Goal: Information Seeking & Learning: Learn about a topic

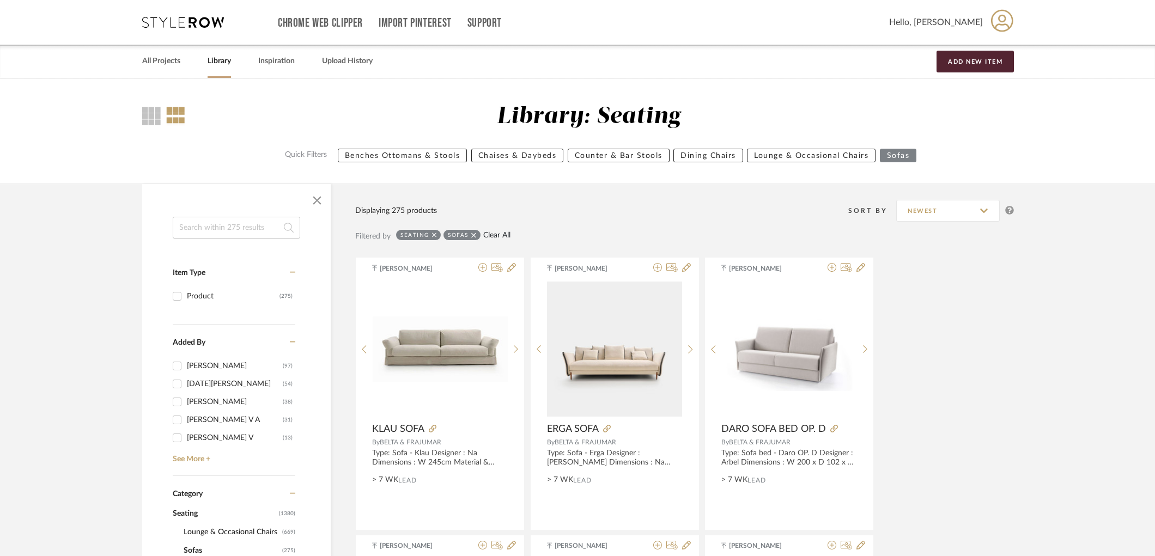
click at [501, 239] on link "Clear All" at bounding box center [496, 235] width 27 height 9
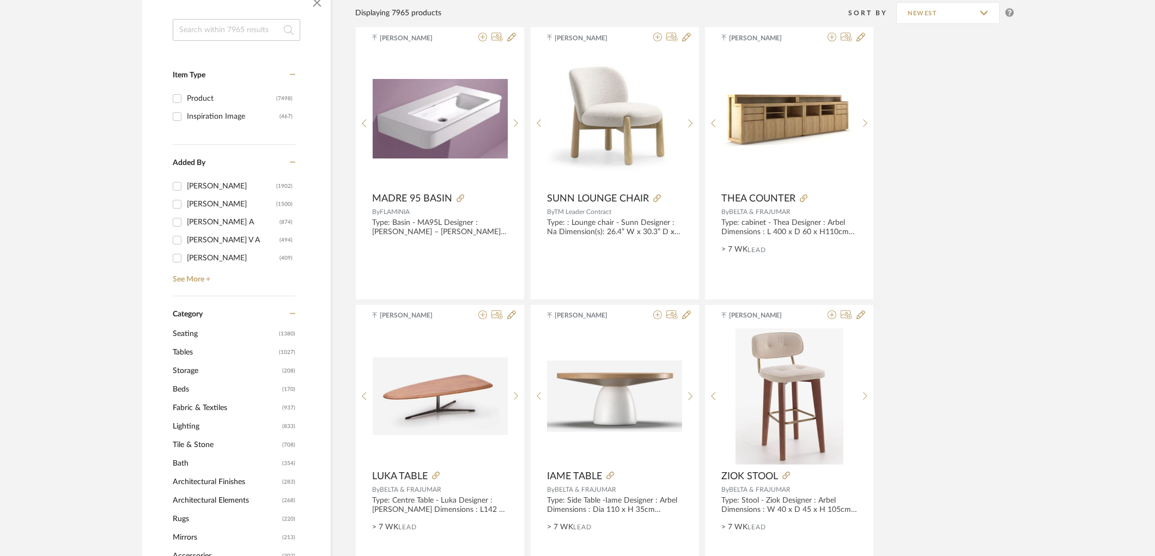
scroll to position [242, 0]
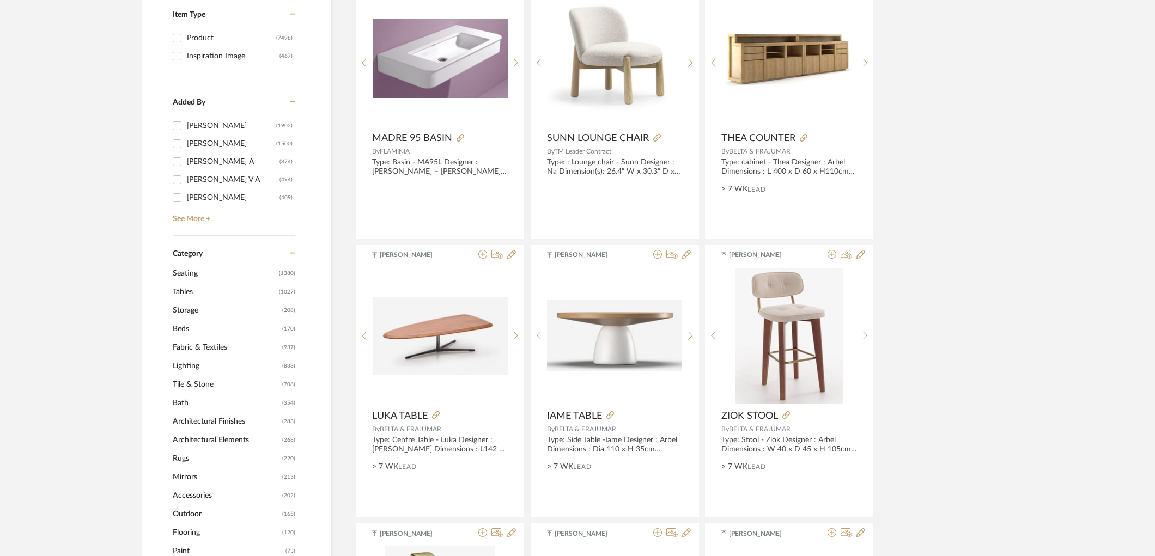
click at [197, 362] on span "Lighting" at bounding box center [226, 366] width 107 height 19
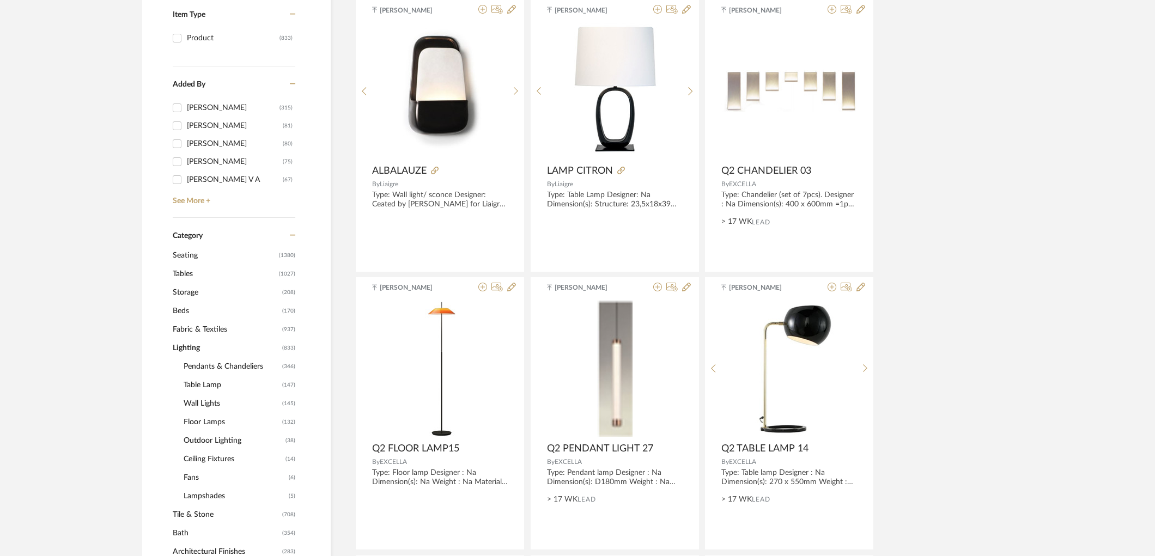
click at [204, 382] on span "Table Lamp" at bounding box center [232, 385] width 96 height 19
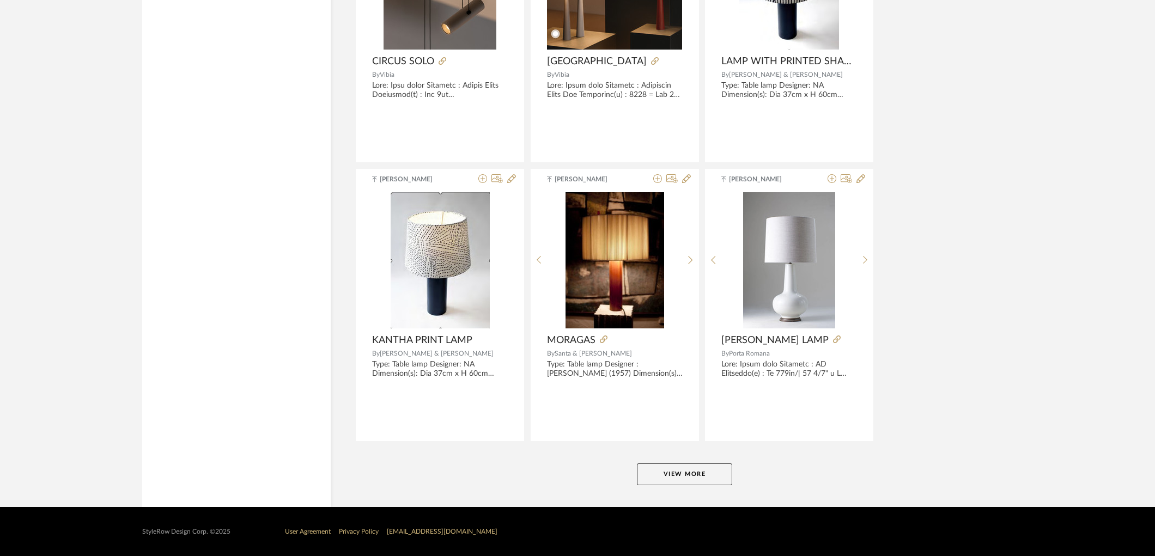
scroll to position [3155, 0]
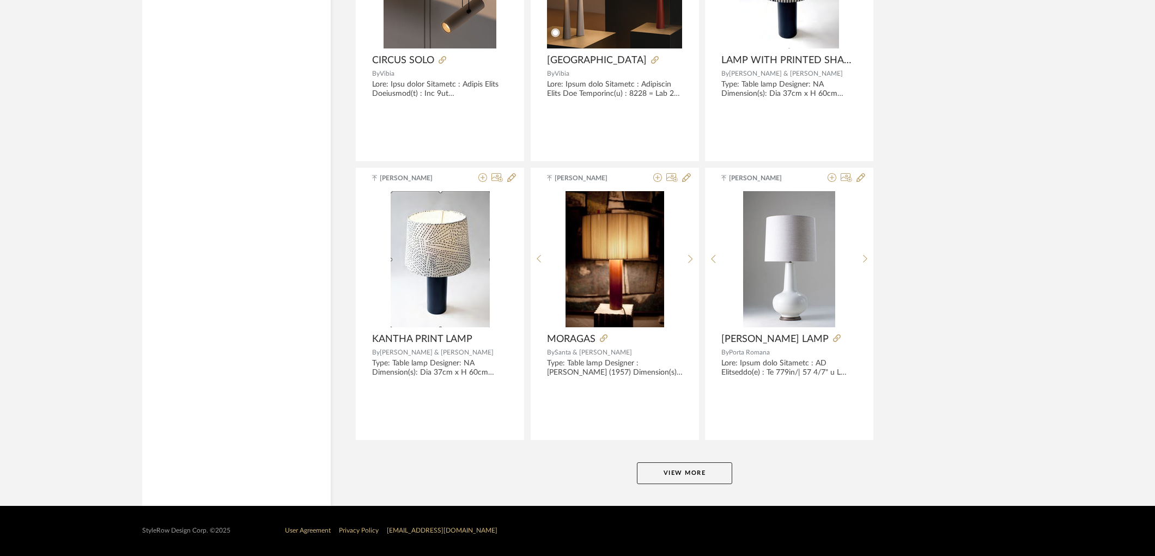
click at [723, 478] on button "View More" at bounding box center [684, 474] width 95 height 22
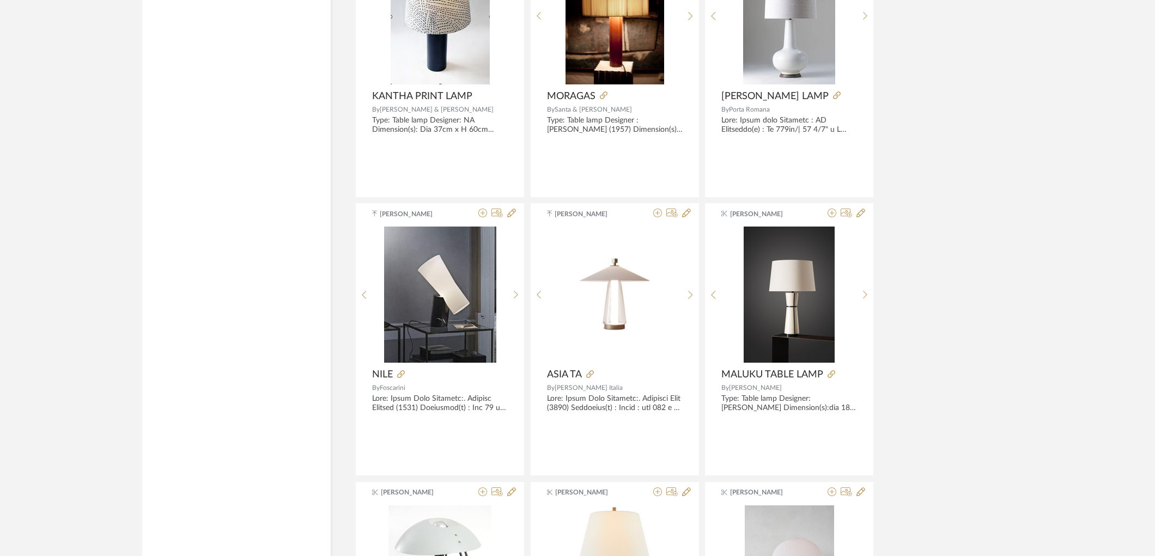
scroll to position [3640, 0]
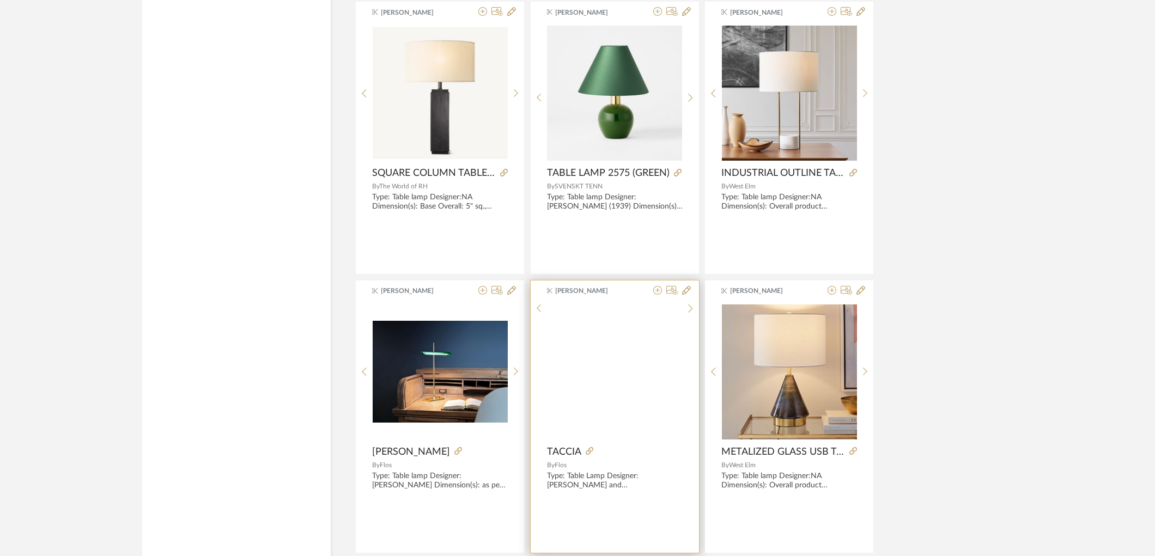
scroll to position [6500, 0]
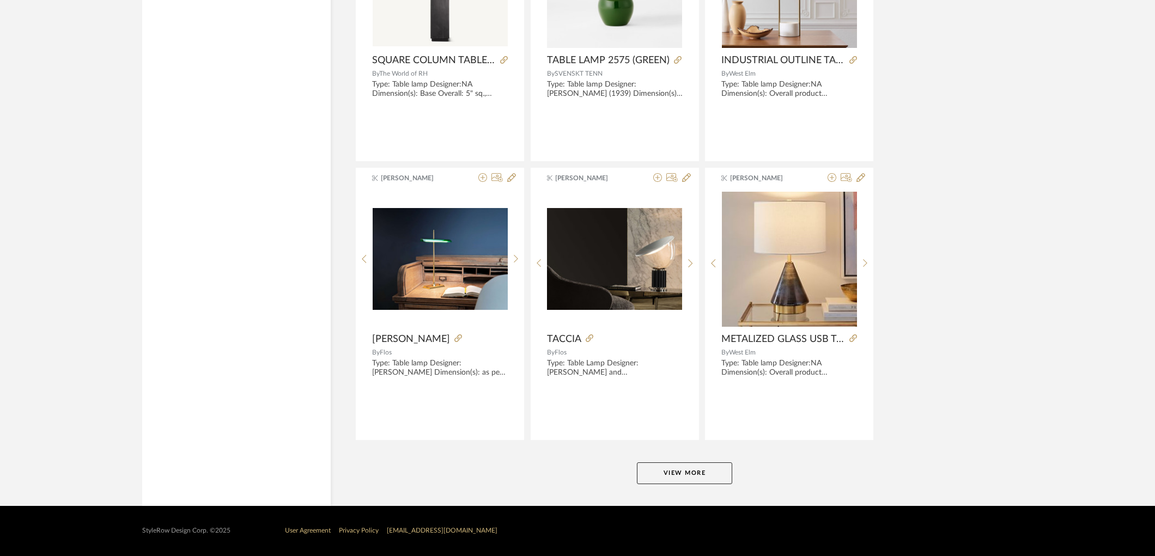
drag, startPoint x: 689, startPoint y: 473, endPoint x: 727, endPoint y: 447, distance: 45.9
click at [690, 473] on button "View More" at bounding box center [684, 474] width 95 height 22
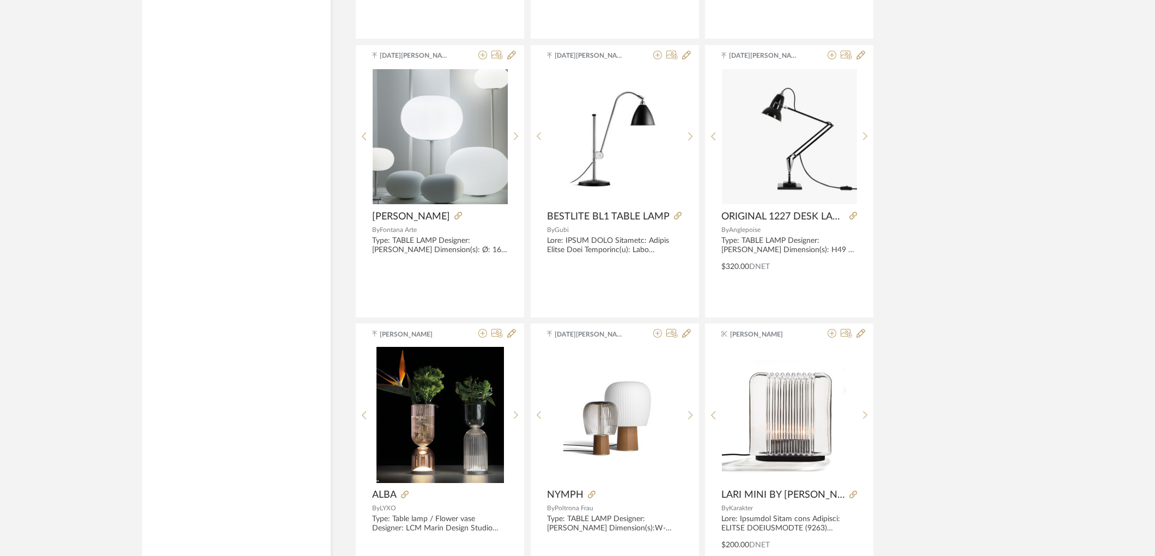
scroll to position [8740, 0]
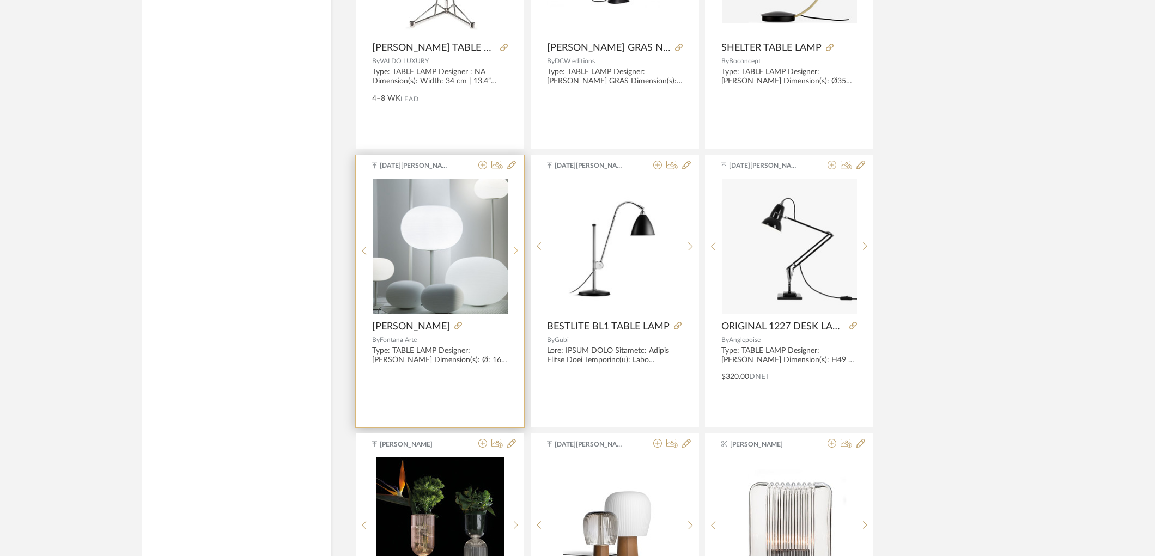
click at [516, 249] on div at bounding box center [516, 251] width 17 height 145
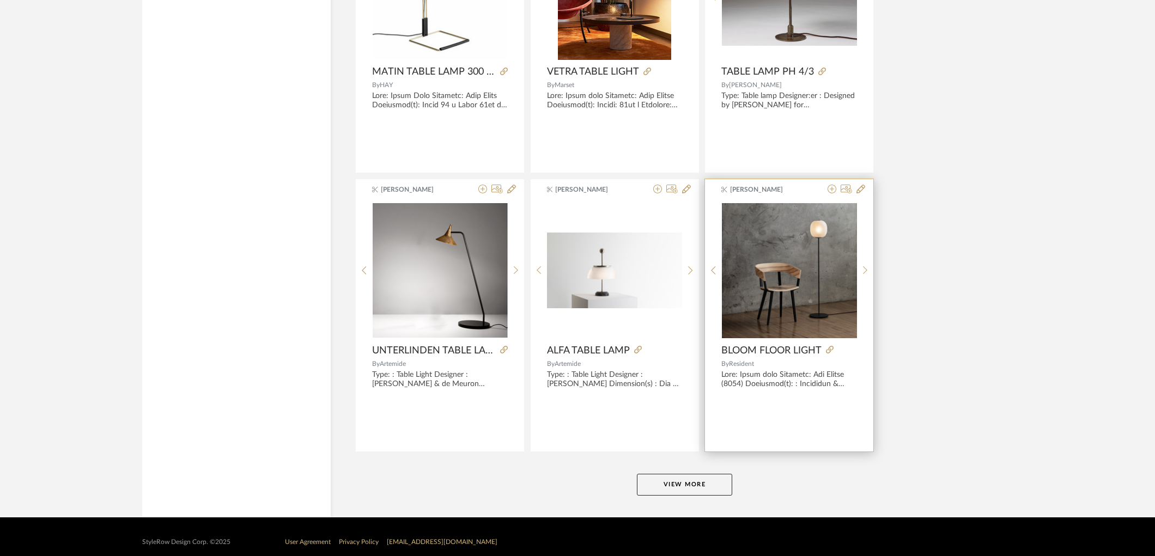
scroll to position [9846, 0]
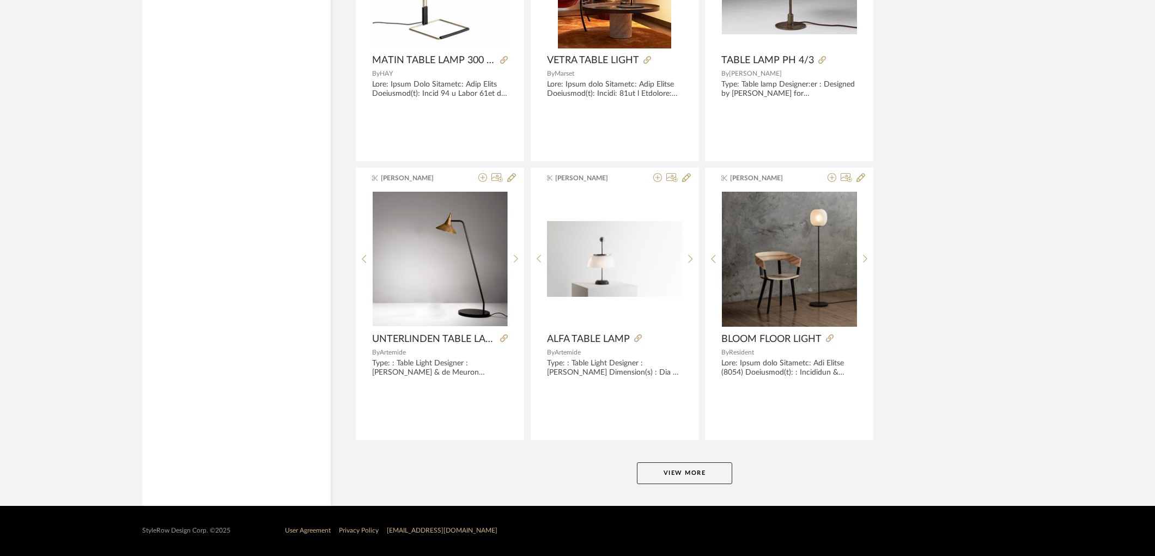
click at [703, 474] on button "View More" at bounding box center [684, 474] width 95 height 22
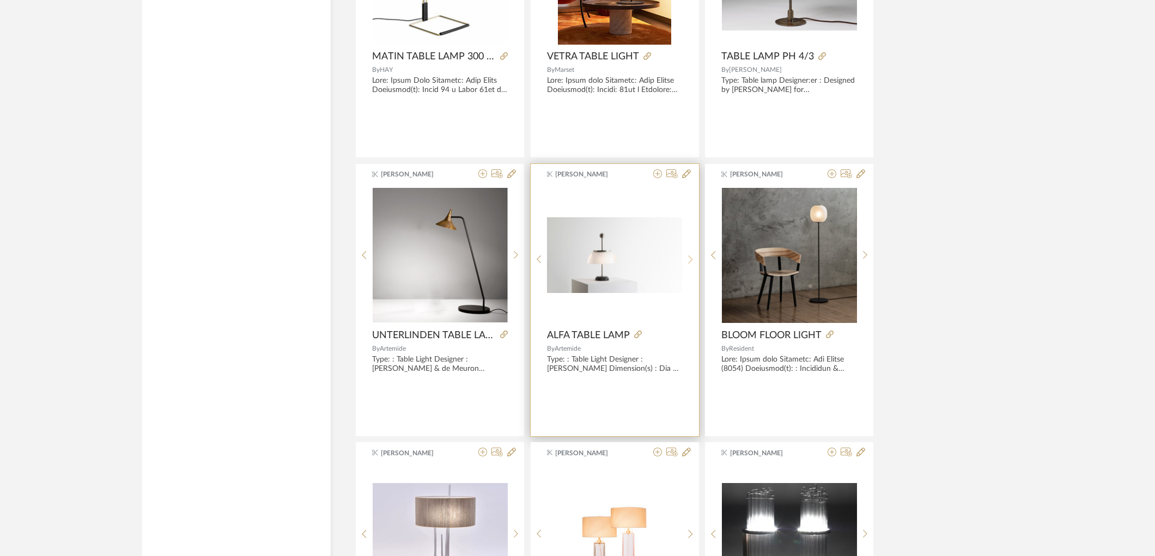
click at [690, 254] on div at bounding box center [690, 259] width 17 height 145
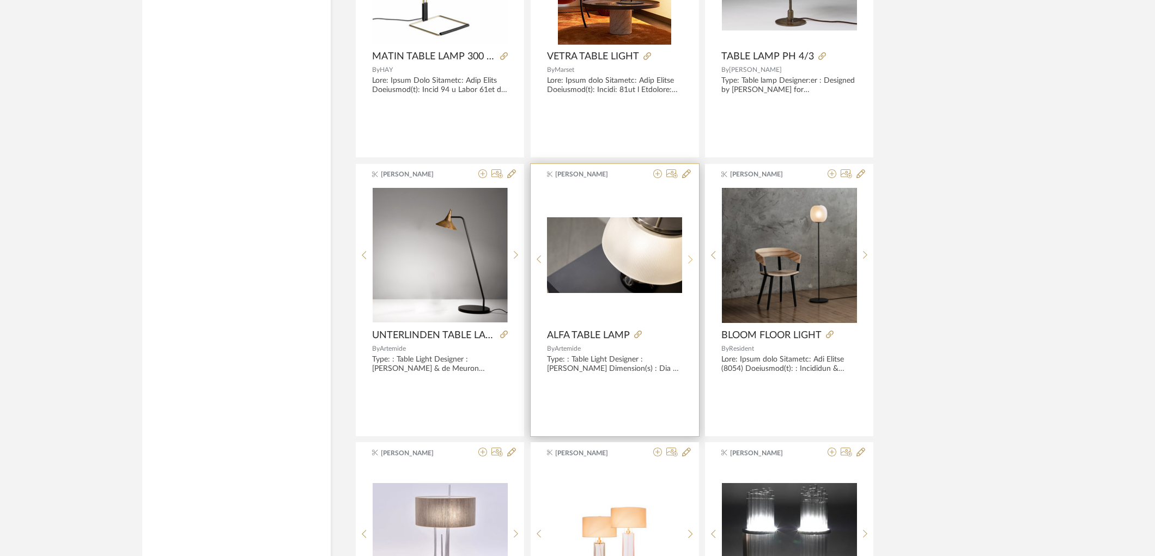
click at [688, 257] on div at bounding box center [690, 259] width 17 height 145
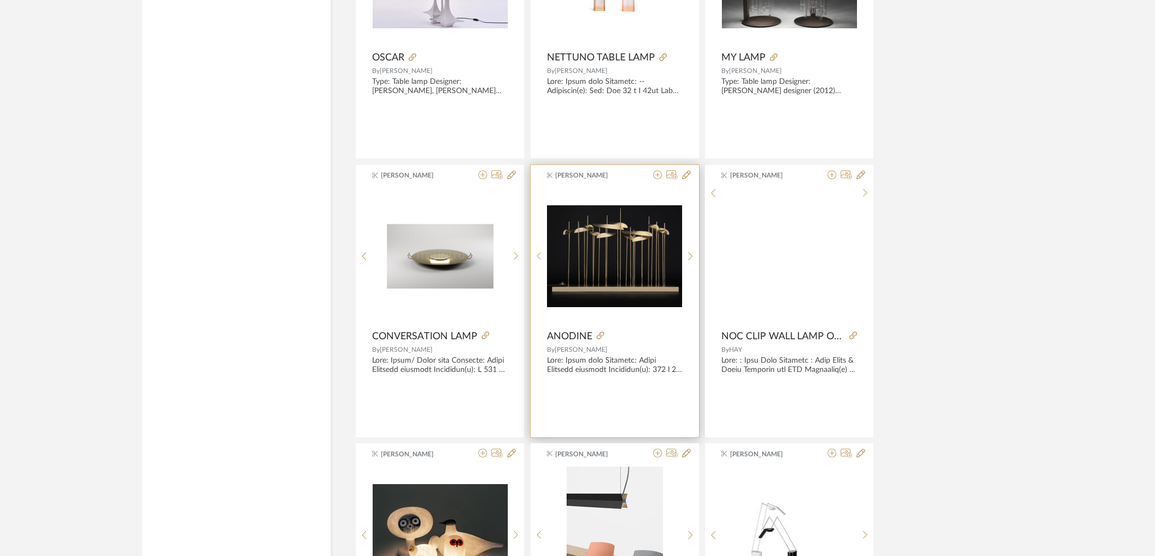
scroll to position [10391, 0]
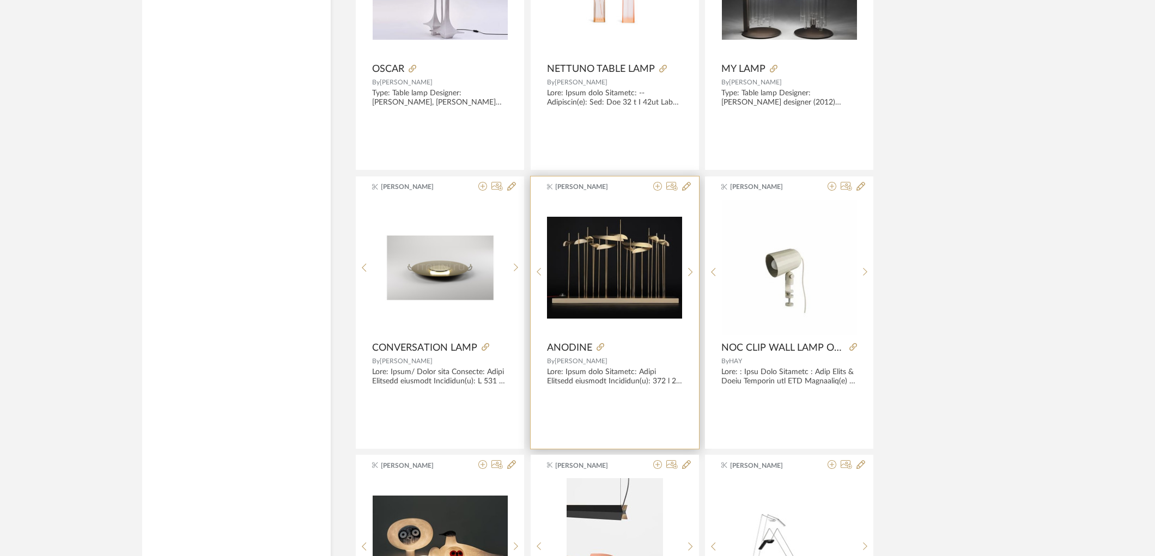
click at [680, 272] on img "0" at bounding box center [614, 267] width 135 height 101
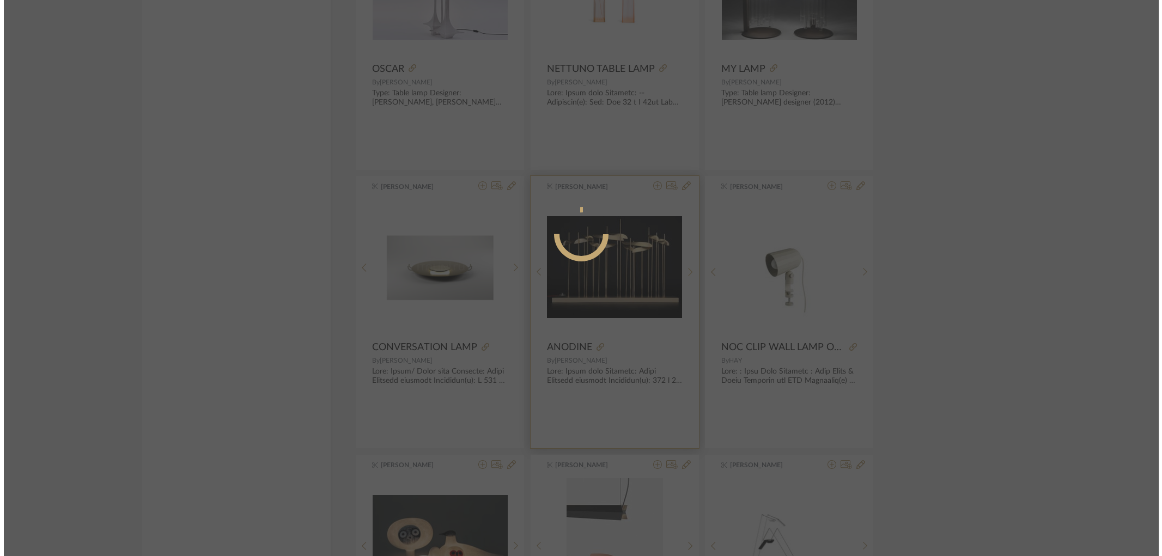
scroll to position [0, 0]
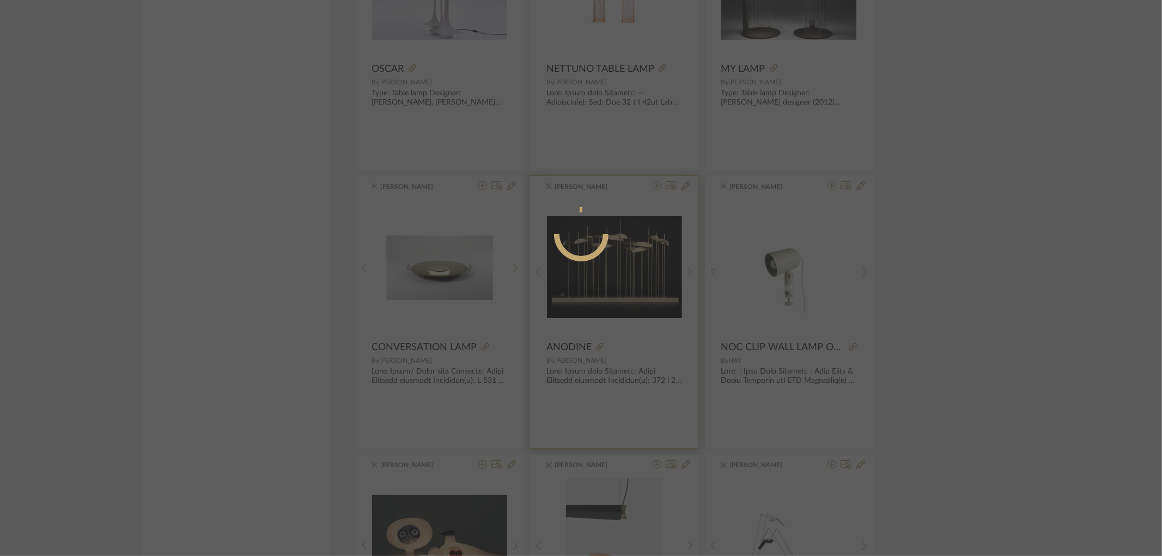
click at [685, 271] on mat-dialog-content at bounding box center [581, 278] width 266 height 469
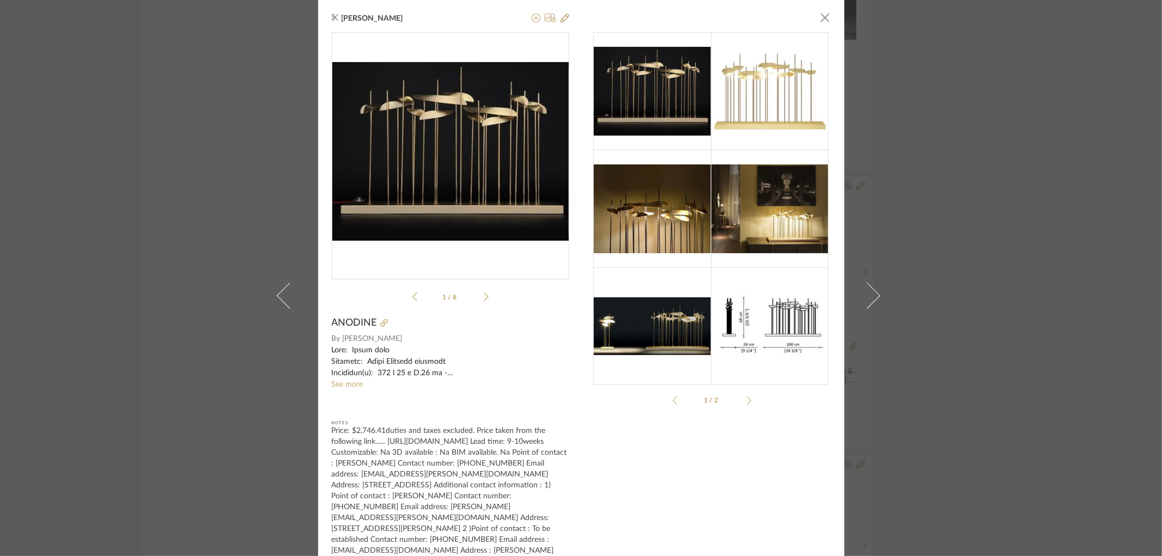
click at [767, 234] on img at bounding box center [770, 209] width 118 height 88
click at [1000, 331] on div "[PERSON_NAME] × Paolo-Ca...d334b55c.pdf Paolo-Ca...d334b55c.pdf 1 / 8 ANODINE B…" at bounding box center [581, 278] width 1162 height 556
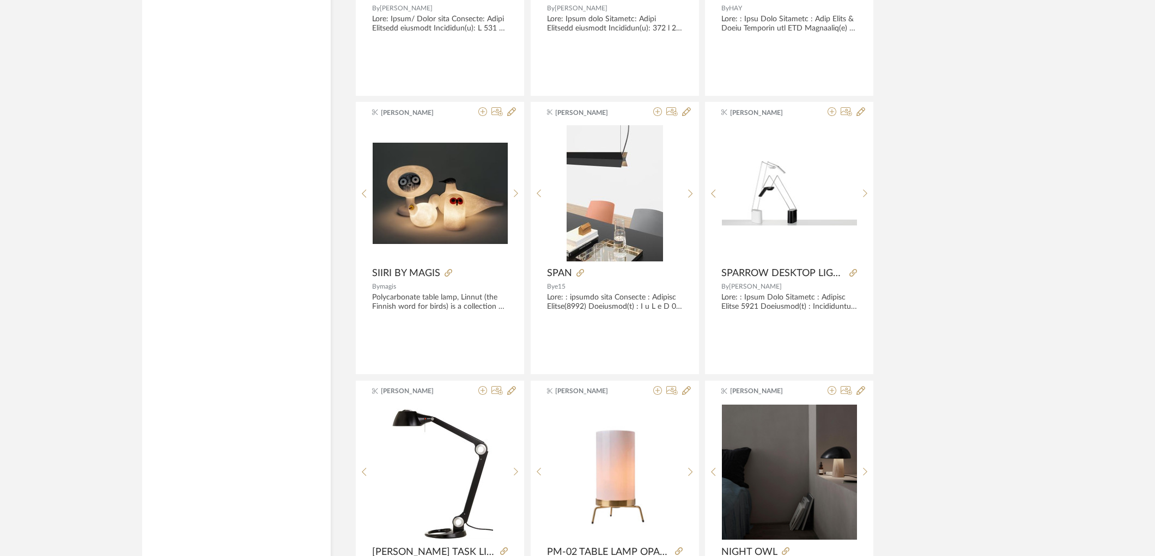
scroll to position [10754, 0]
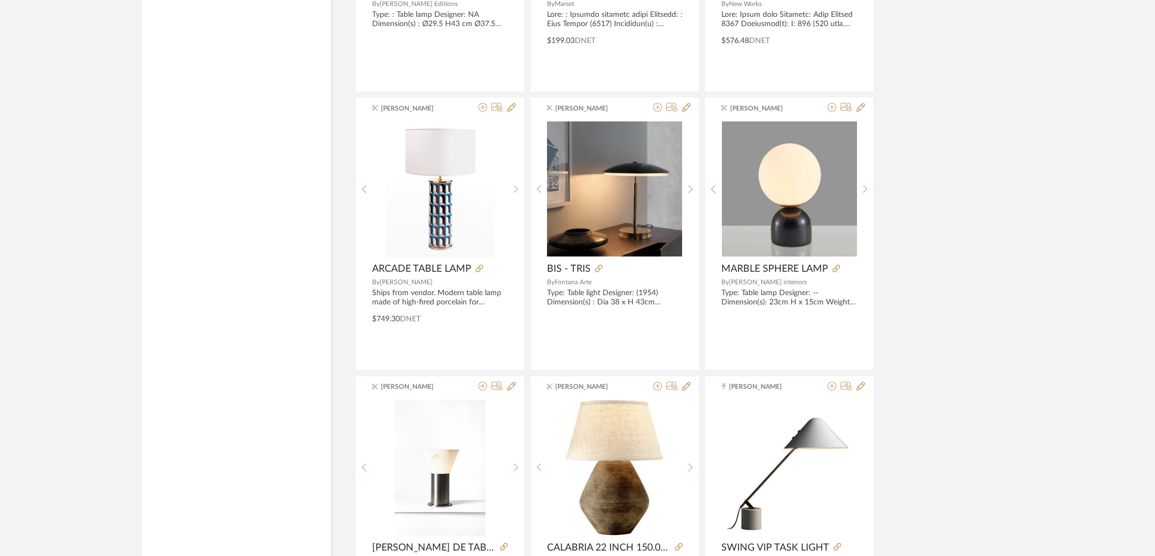
scroll to position [13191, 0]
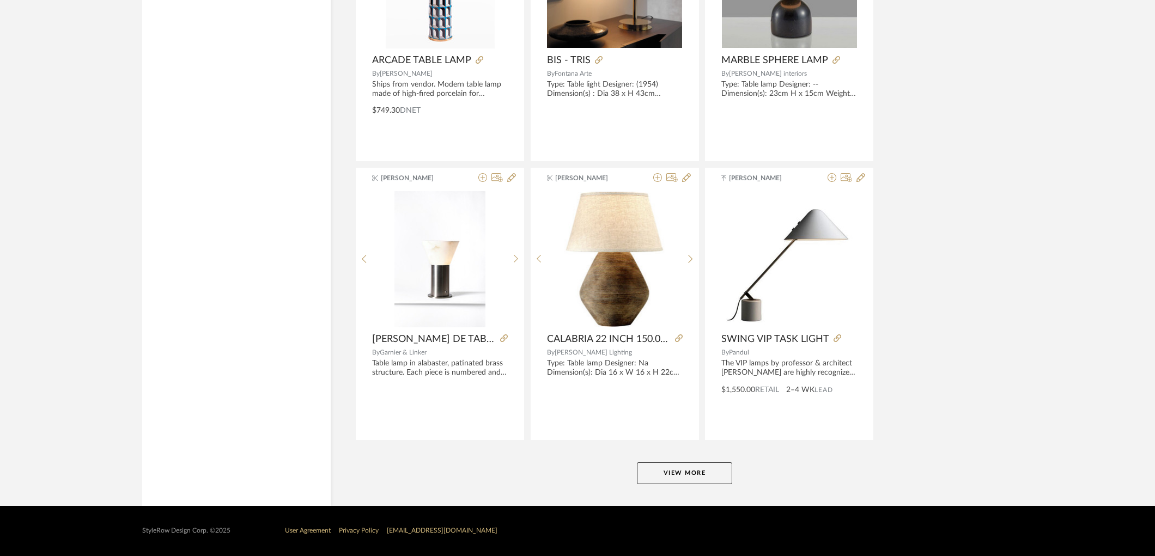
click at [691, 474] on button "View More" at bounding box center [684, 474] width 95 height 22
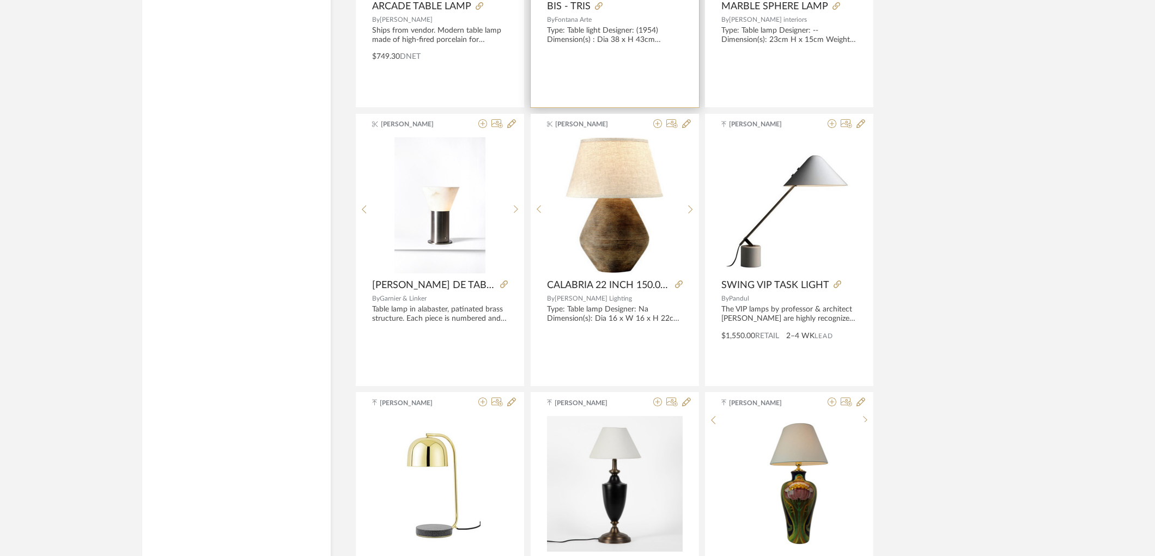
scroll to position [13063, 0]
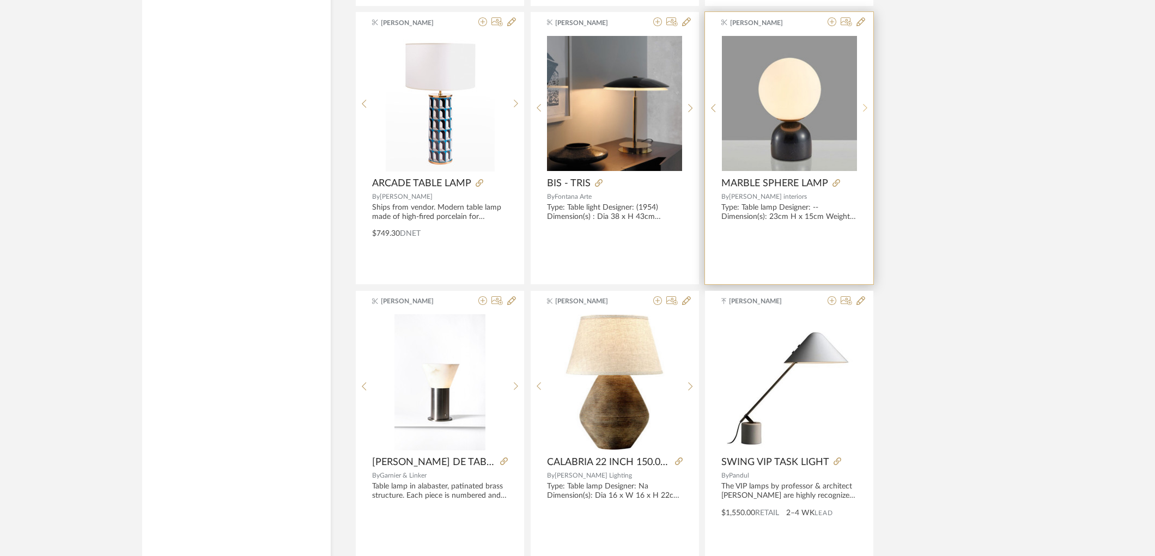
click at [862, 109] on sr-next-btn at bounding box center [865, 108] width 17 height 9
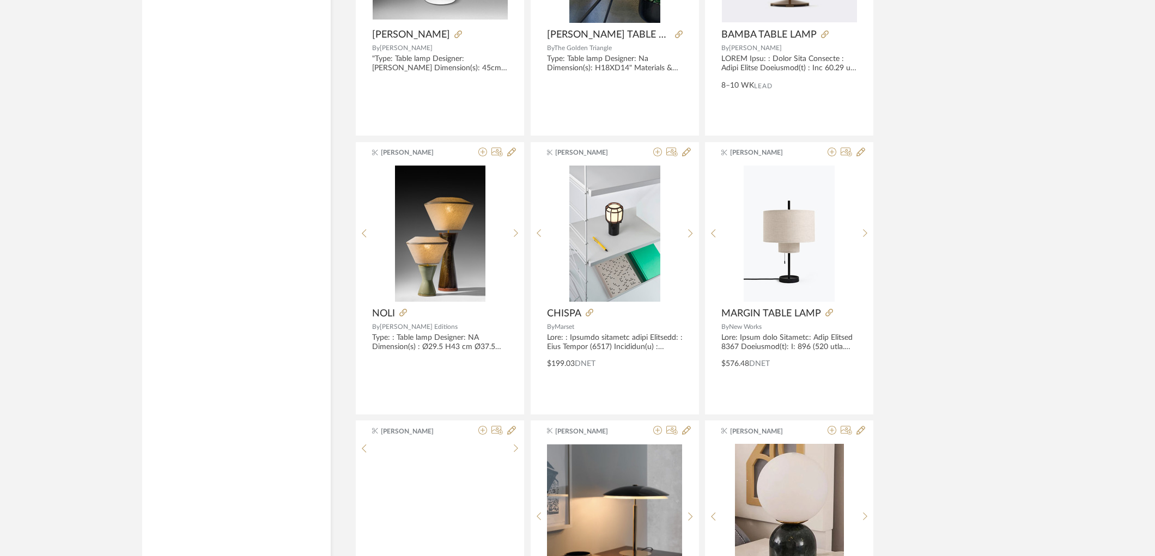
scroll to position [12640, 0]
